Goal: Find specific page/section: Find specific page/section

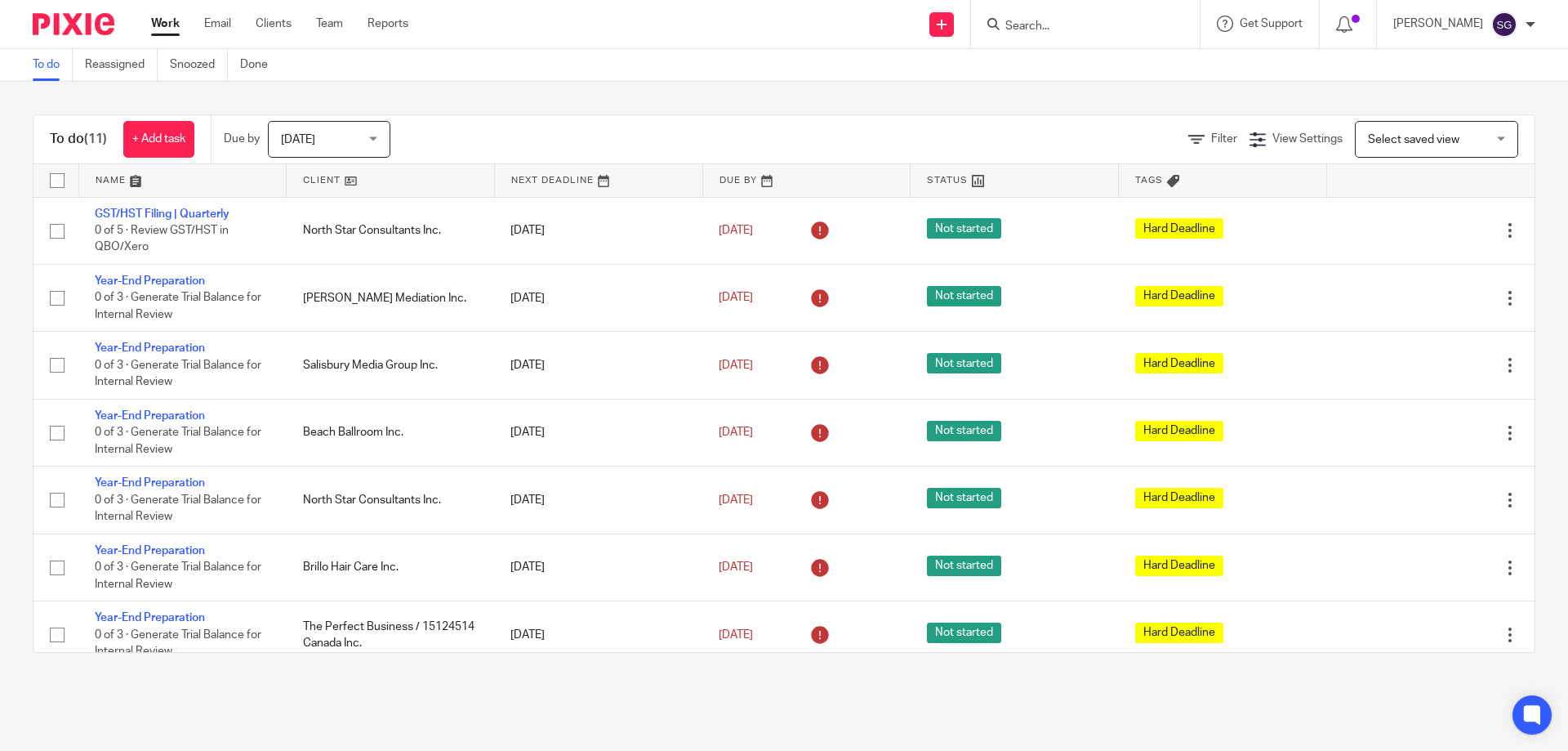
click at [1150, 32] on input "Search" at bounding box center [1076, 27] width 147 height 15
click at [1068, 16] on form at bounding box center [1090, 24] width 174 height 21
click at [1066, 28] on input "Search" at bounding box center [1076, 27] width 147 height 15
click at [1065, 29] on input "Search" at bounding box center [1076, 27] width 147 height 15
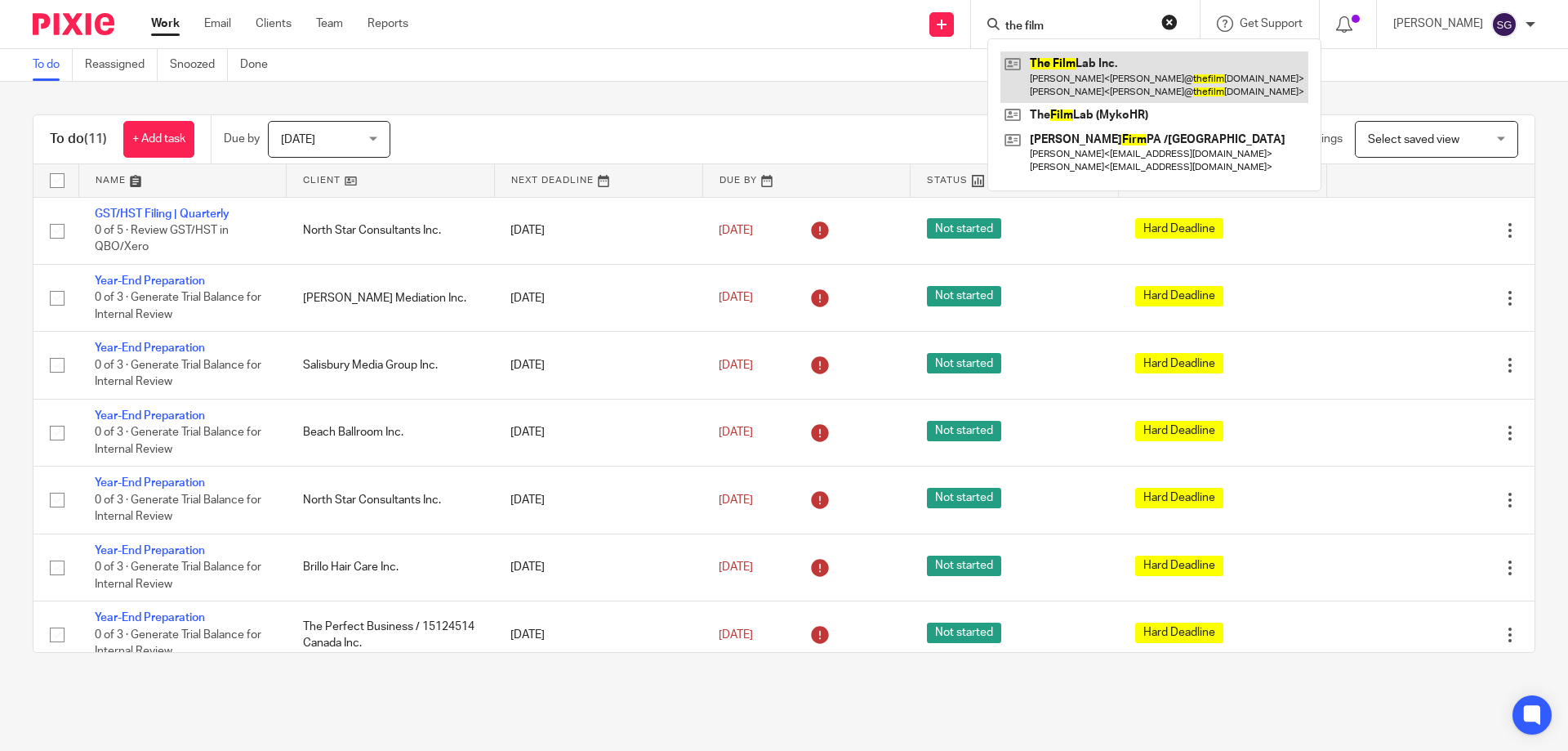
type input "the film"
click at [1048, 76] on link at bounding box center [1154, 77] width 308 height 51
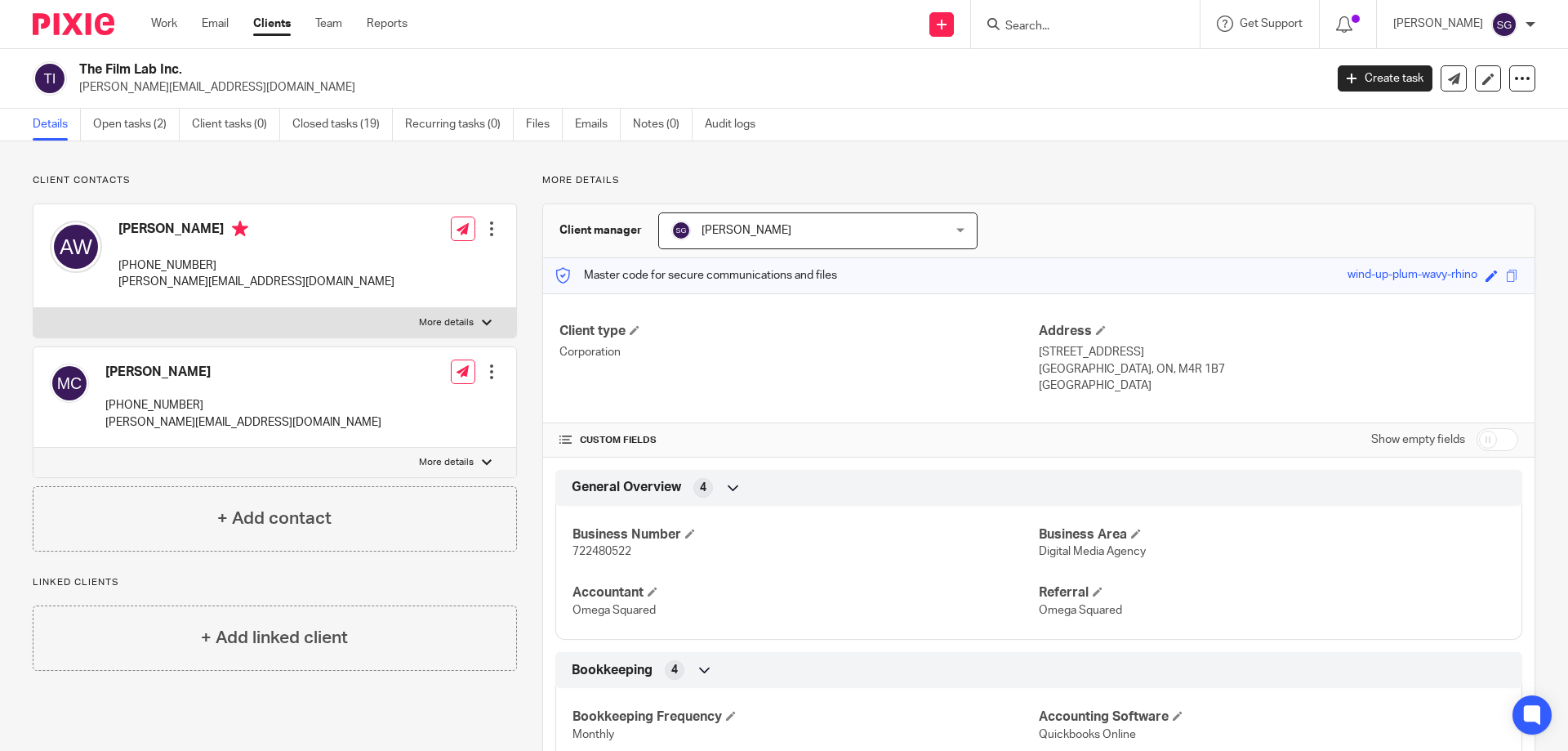
click at [590, 546] on span "722480522" at bounding box center [601, 551] width 59 height 11
copy span "722480522"
